Goal: Task Accomplishment & Management: Manage account settings

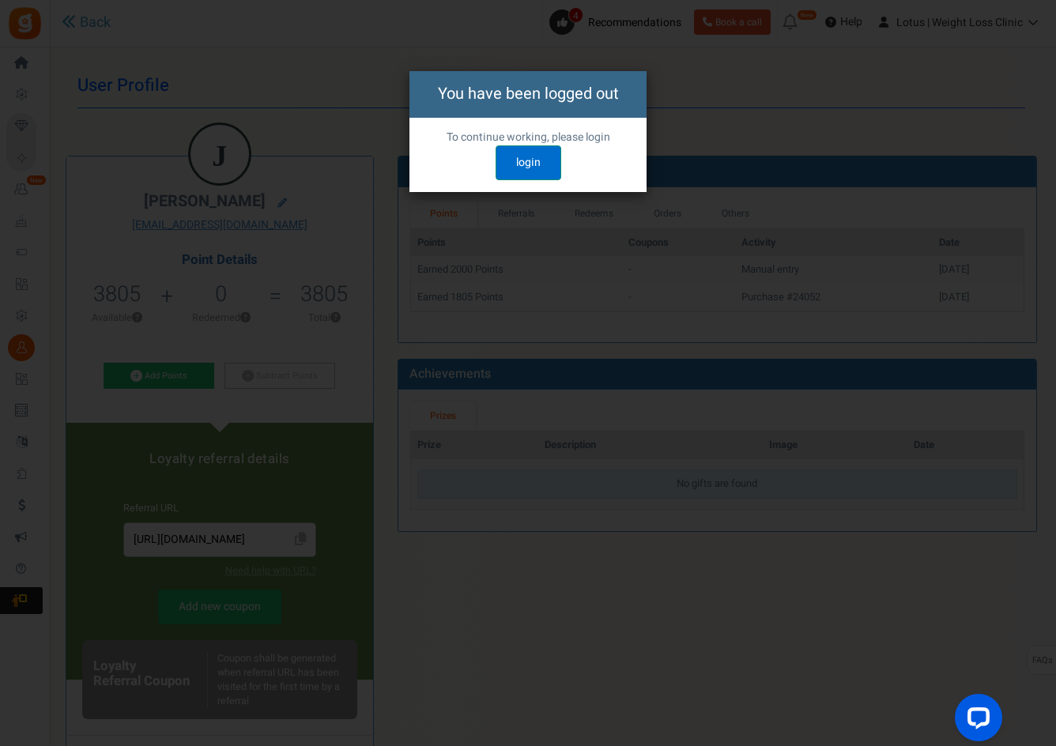
click at [534, 163] on link "login" at bounding box center [528, 162] width 66 height 35
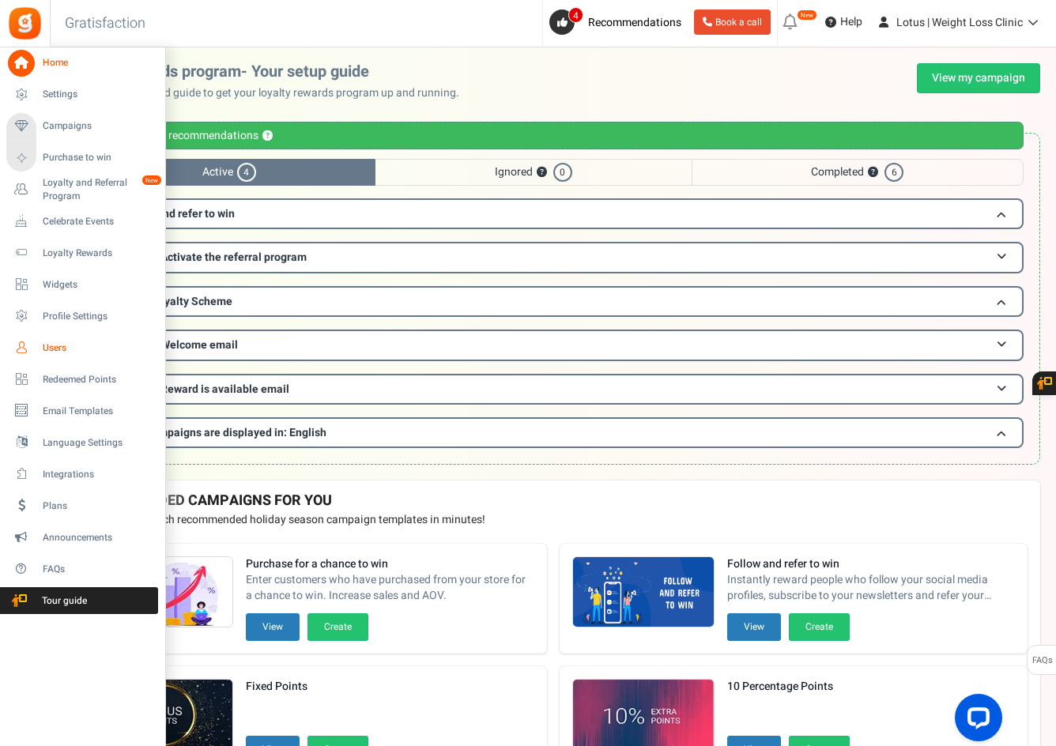
click at [49, 352] on span "Users" at bounding box center [98, 347] width 111 height 13
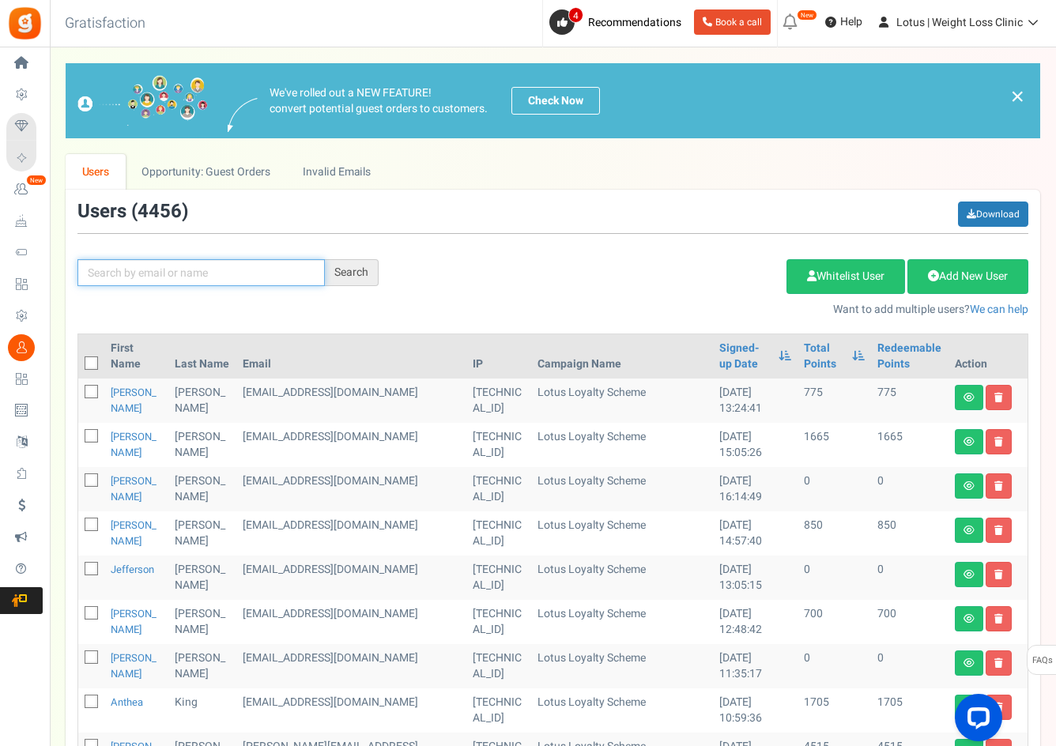
click at [175, 269] on input "text" at bounding box center [200, 272] width 247 height 27
paste input "[EMAIL_ADDRESS][DOMAIN_NAME]"
type input "[EMAIL_ADDRESS][DOMAIN_NAME]"
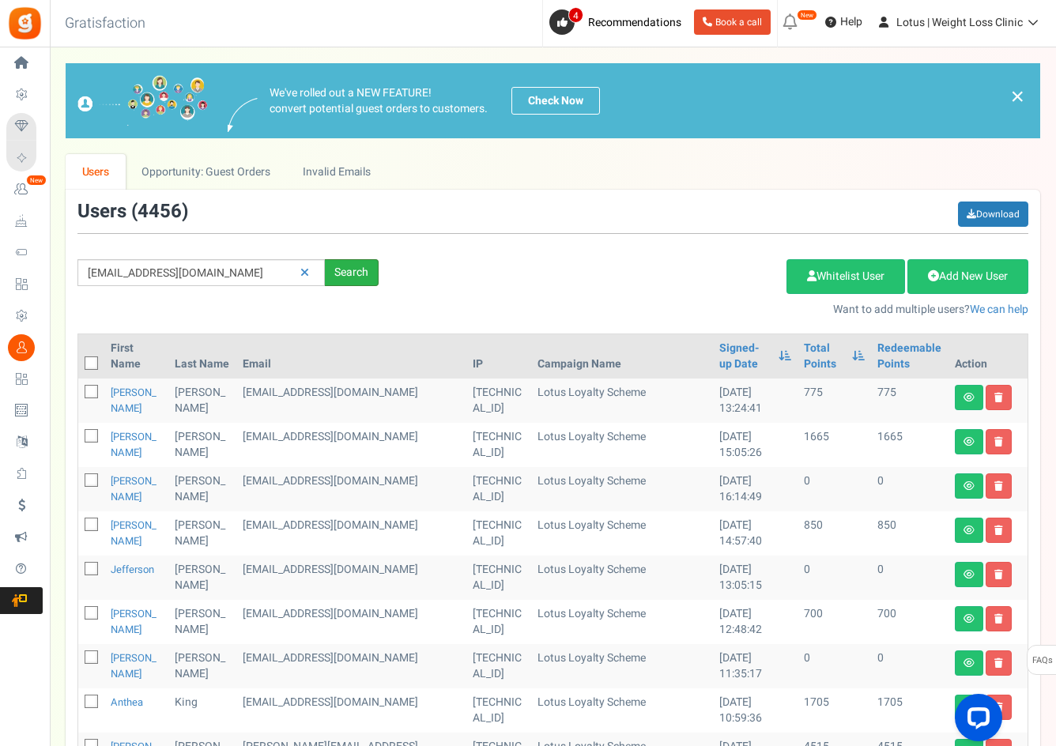
click at [344, 282] on div "Search" at bounding box center [352, 272] width 54 height 27
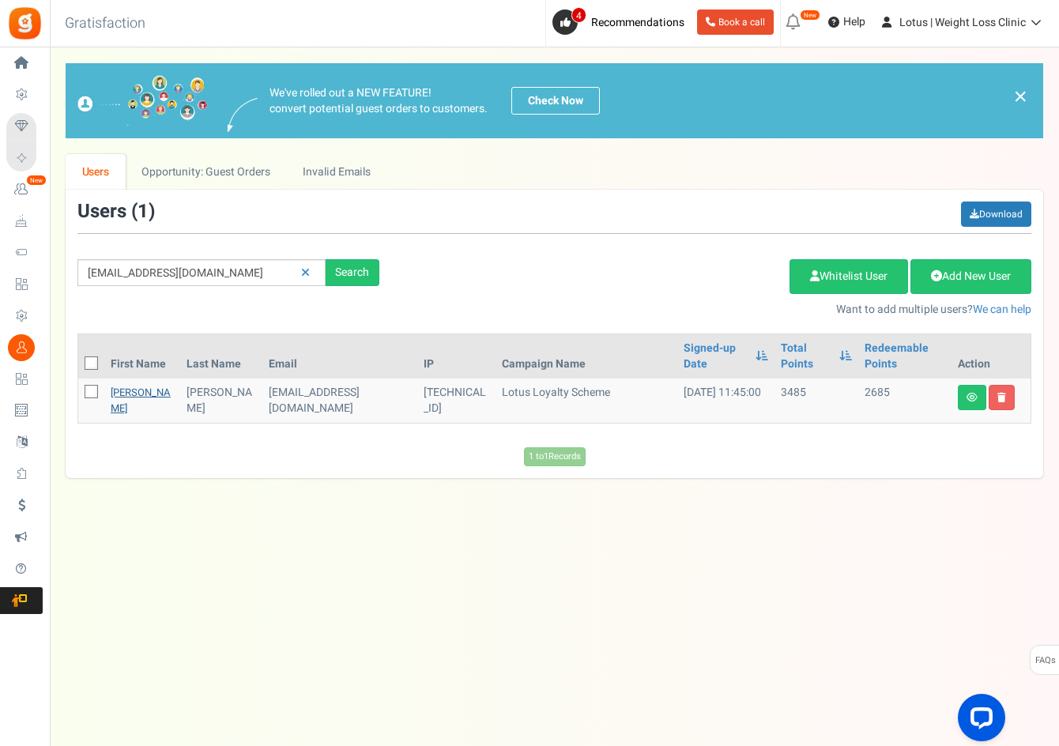
click at [134, 393] on link "[PERSON_NAME]" at bounding box center [141, 400] width 60 height 31
